Goal: Task Accomplishment & Management: Manage account settings

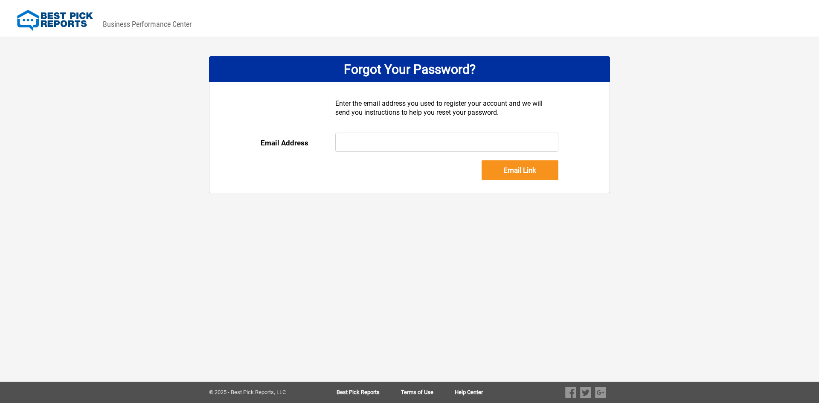
click at [369, 139] on input "text" at bounding box center [447, 142] width 224 height 19
type input "[PERSON_NAME][EMAIL_ADDRESS][DOMAIN_NAME]"
click at [512, 172] on input "Email Link" at bounding box center [520, 170] width 77 height 20
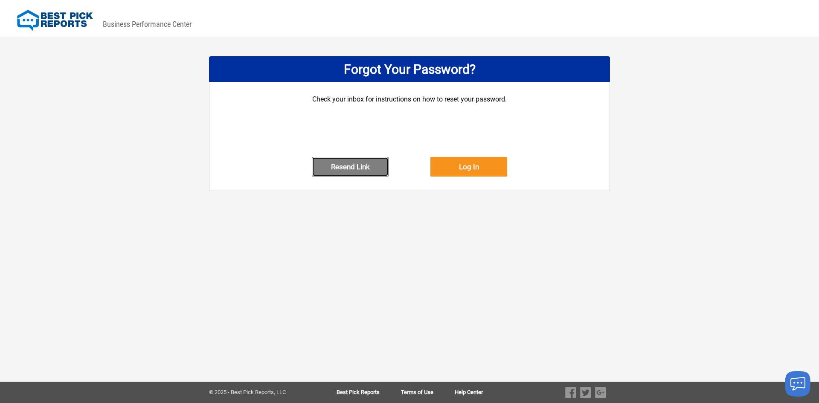
click at [361, 175] on button "Resend Link" at bounding box center [350, 167] width 77 height 20
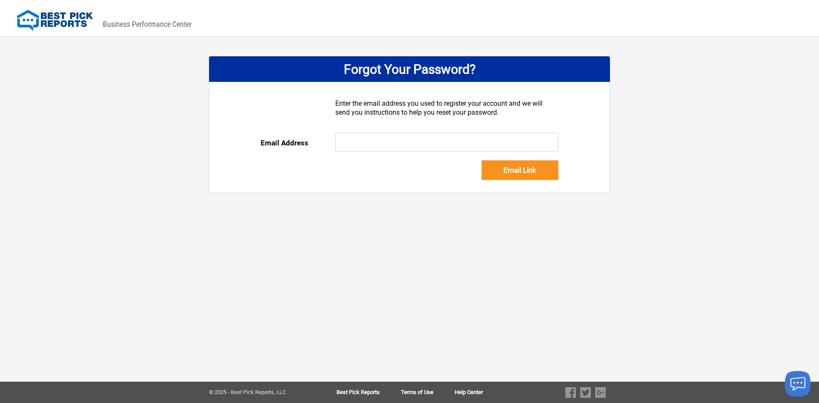
click at [369, 141] on input "text" at bounding box center [447, 142] width 224 height 19
type input "[PERSON_NAME][EMAIL_ADDRESS][DOMAIN_NAME]"
click at [513, 178] on input "Email Link" at bounding box center [520, 170] width 77 height 20
